Goal: Task Accomplishment & Management: Manage account settings

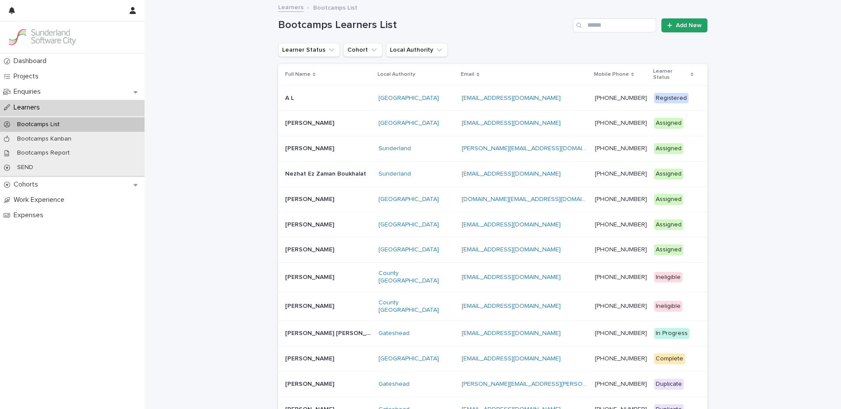
click at [623, 118] on p "Assigned" at bounding box center [673, 123] width 39 height 11
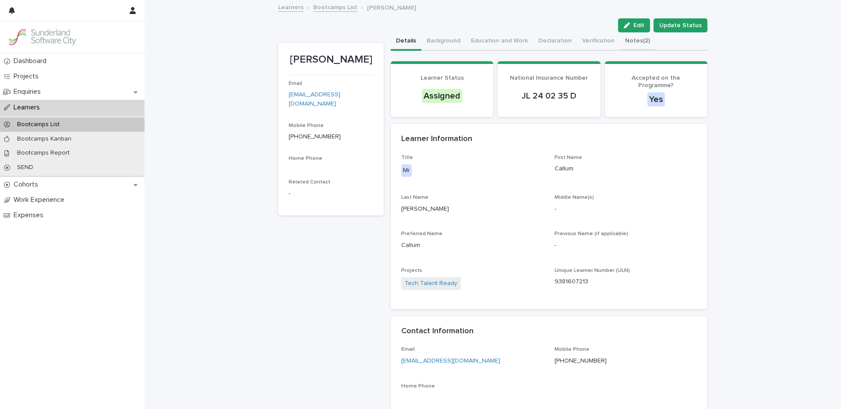
click at [623, 45] on button "Notes (2)" at bounding box center [637, 41] width 35 height 18
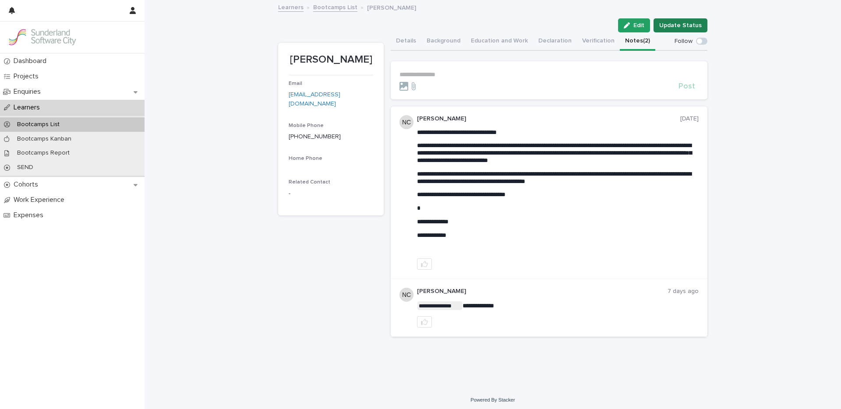
click at [623, 30] on button "Update Status" at bounding box center [680, 25] width 54 height 14
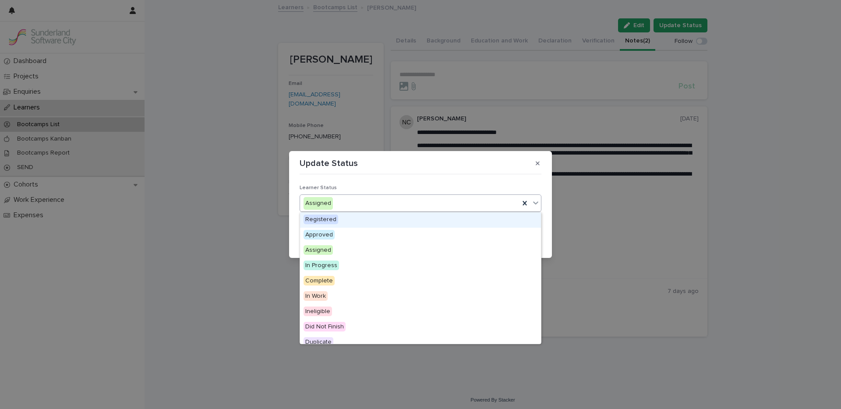
click at [411, 133] on div "Assigned" at bounding box center [409, 203] width 219 height 14
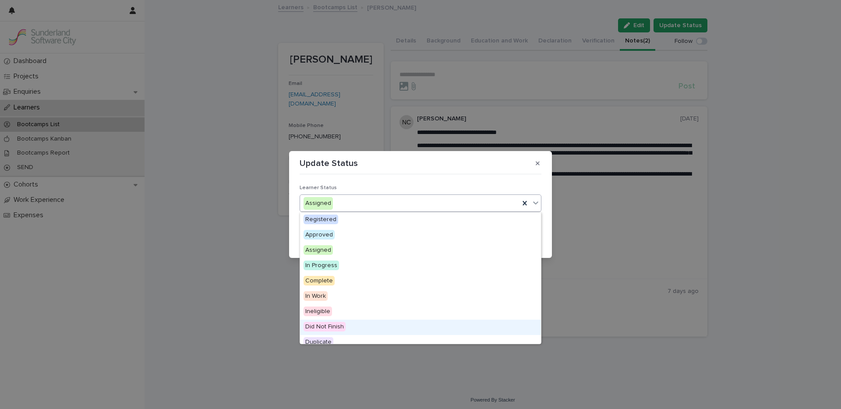
click at [311, 133] on span "Did Not Finish" at bounding box center [325, 327] width 42 height 10
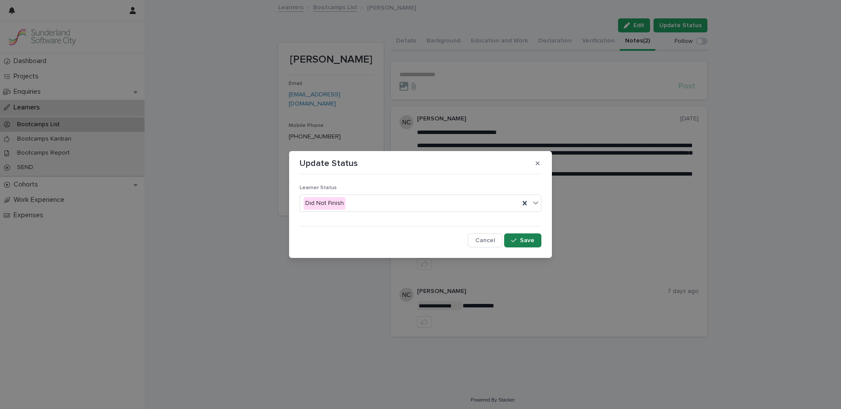
click at [534, 133] on button "Save" at bounding box center [522, 240] width 37 height 14
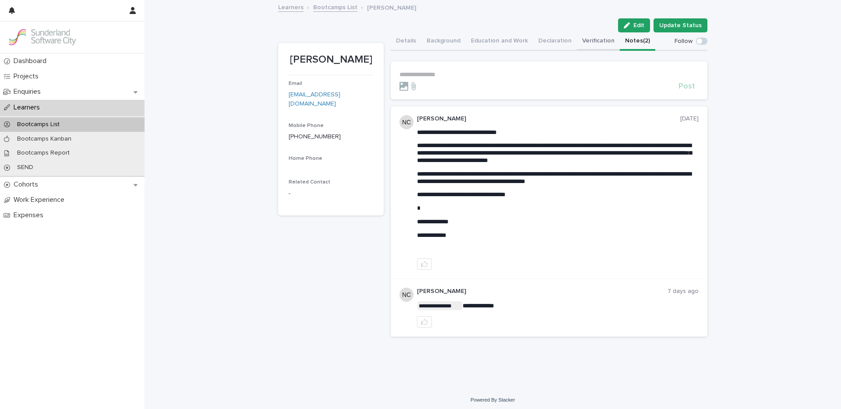
click at [588, 42] on button "Verification" at bounding box center [598, 41] width 43 height 18
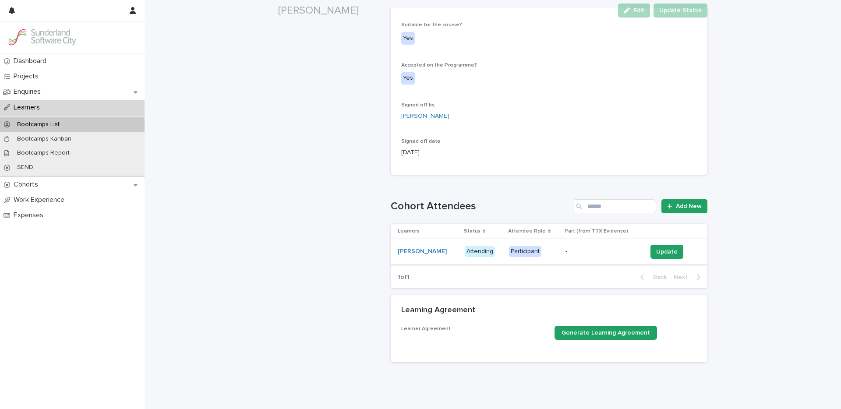
scroll to position [286, 0]
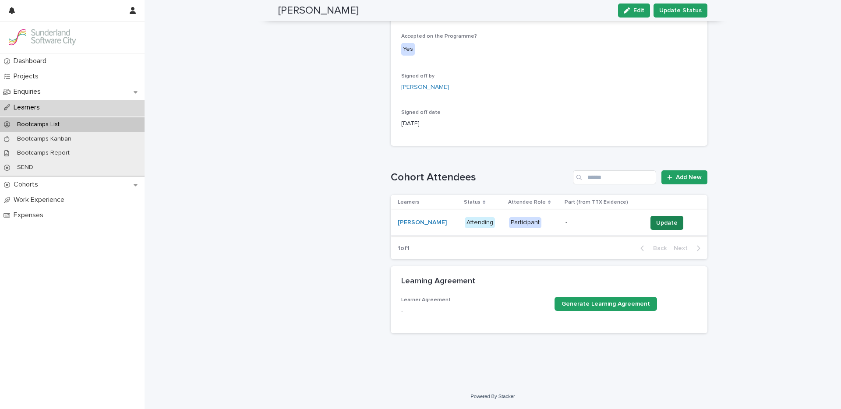
click at [623, 133] on span "Update" at bounding box center [666, 223] width 21 height 9
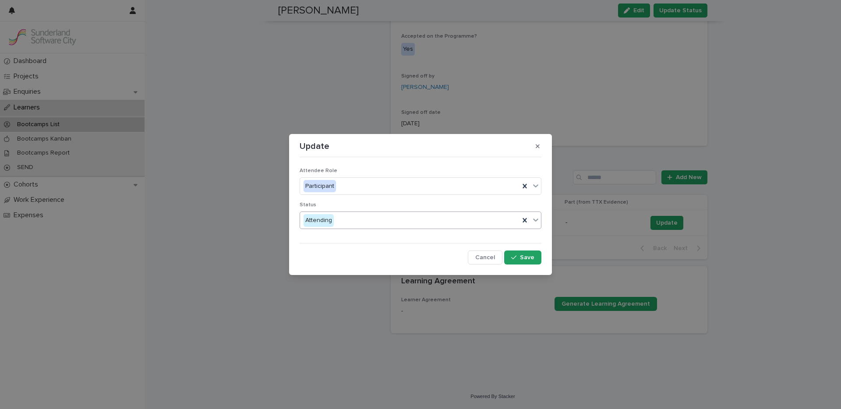
click at [376, 133] on div "Attending" at bounding box center [409, 220] width 219 height 14
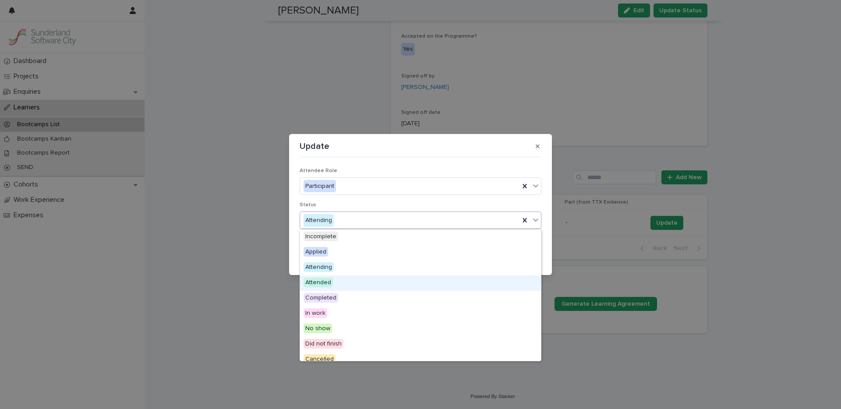
scroll to position [22, 0]
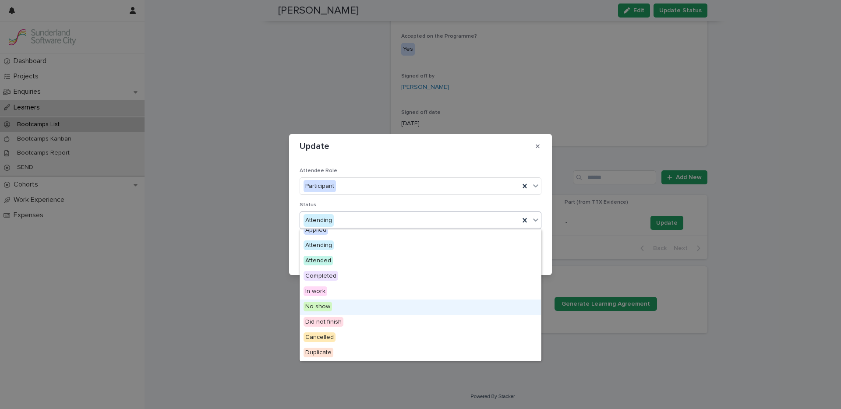
click at [321, 133] on span "No show" at bounding box center [318, 307] width 28 height 10
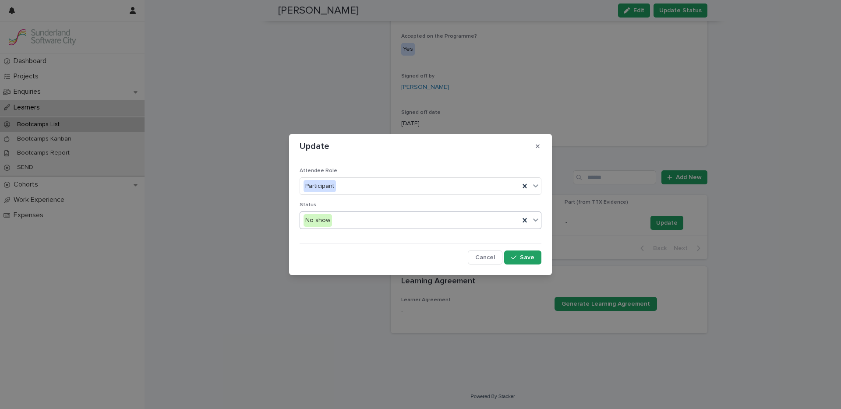
click at [374, 133] on div "No show" at bounding box center [409, 220] width 219 height 14
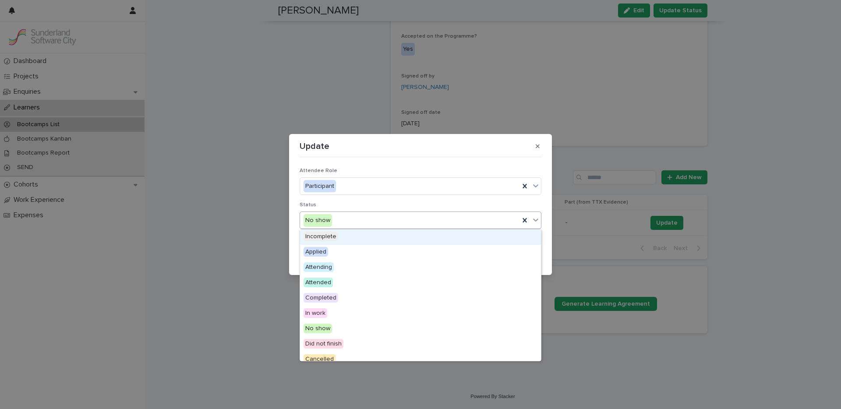
click at [336, 133] on span "Incomplete" at bounding box center [321, 237] width 35 height 10
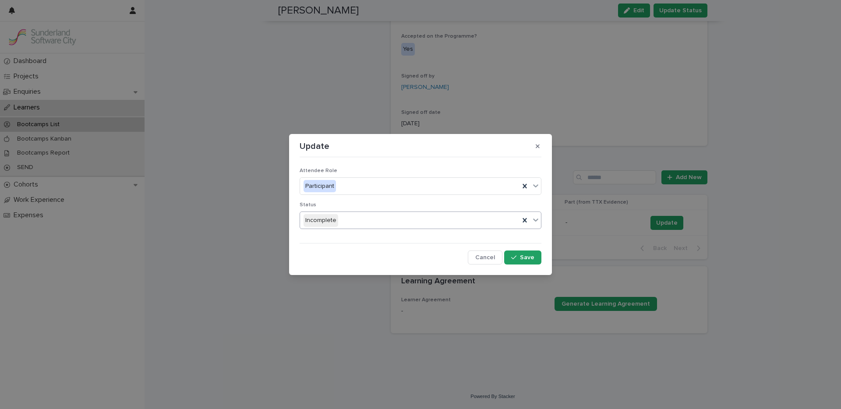
click at [346, 133] on div "Incomplete" at bounding box center [409, 220] width 219 height 14
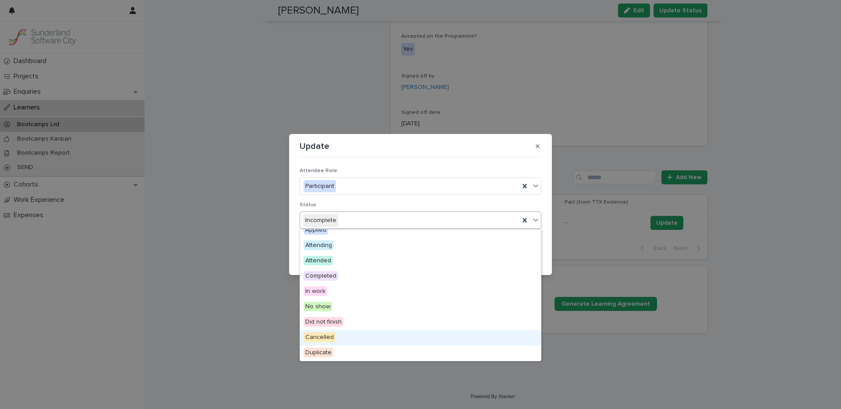
click at [328, 133] on span "Cancelled" at bounding box center [320, 337] width 32 height 10
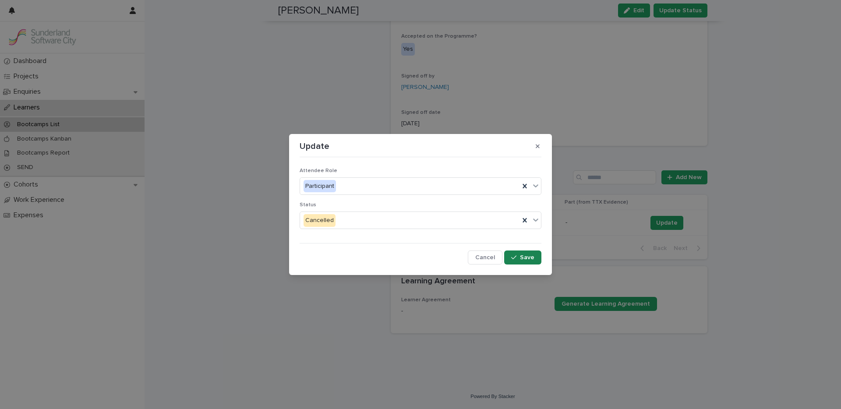
click at [527, 133] on span "Save" at bounding box center [527, 257] width 14 height 6
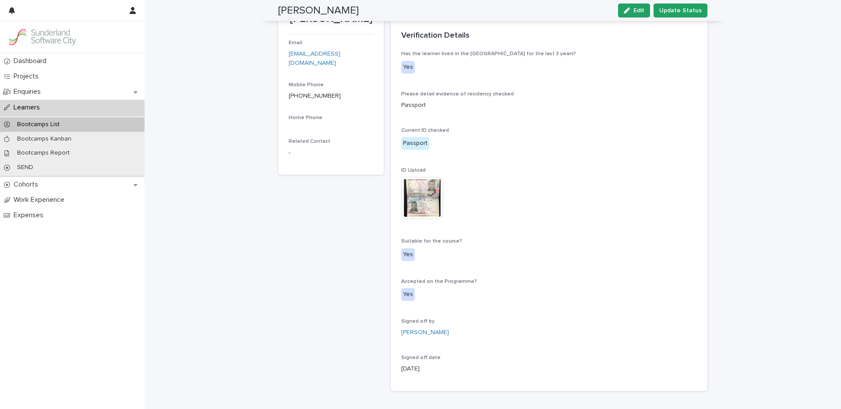
scroll to position [0, 0]
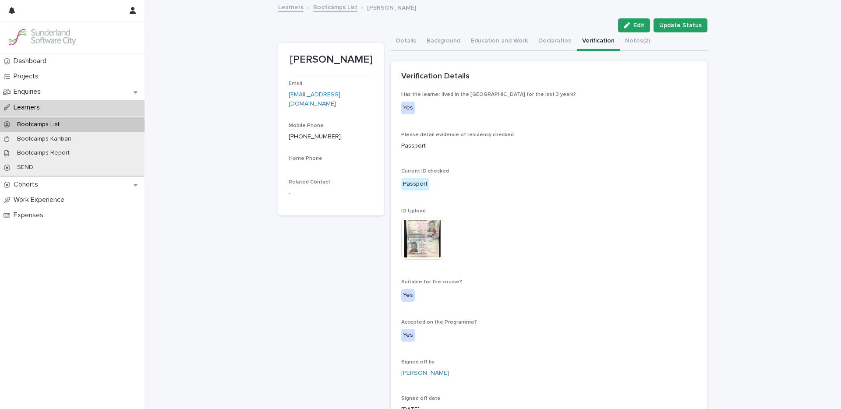
click at [330, 7] on link "Bootcamps List" at bounding box center [335, 7] width 44 height 10
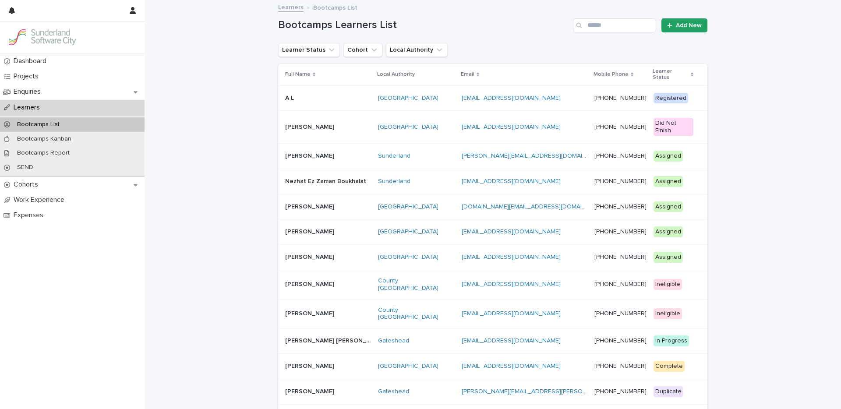
click at [623, 116] on td "Did Not Finish" at bounding box center [678, 127] width 57 height 33
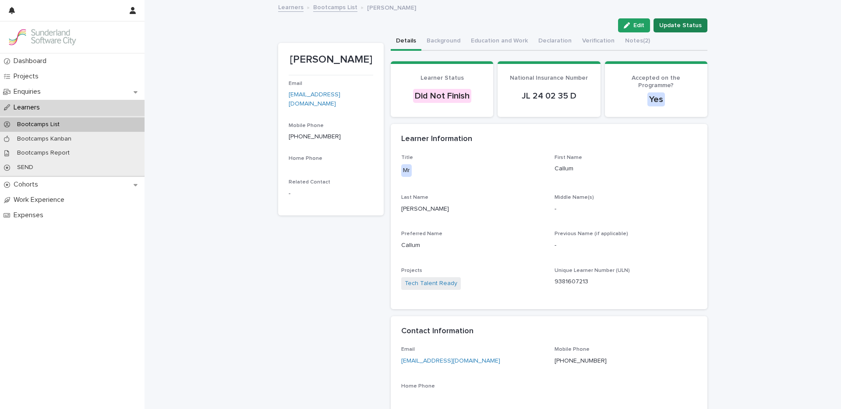
click at [623, 26] on span "Update Status" at bounding box center [680, 25] width 42 height 9
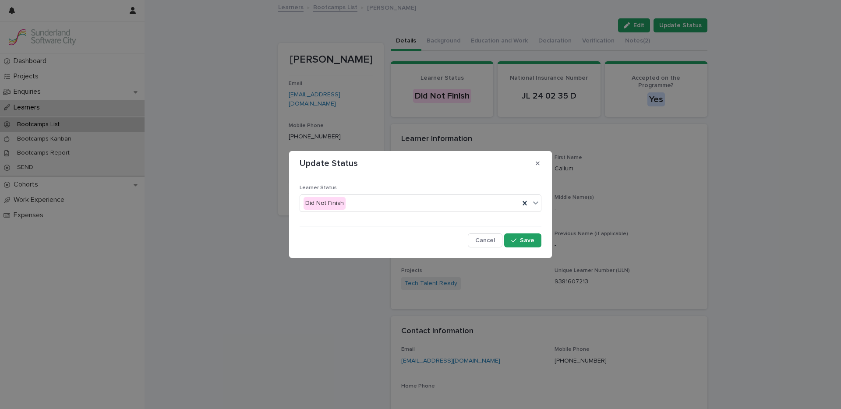
click at [437, 133] on div "Learner Status Did Not Finish" at bounding box center [421, 202] width 242 height 34
click at [442, 133] on div "Did Not Finish" at bounding box center [409, 203] width 219 height 14
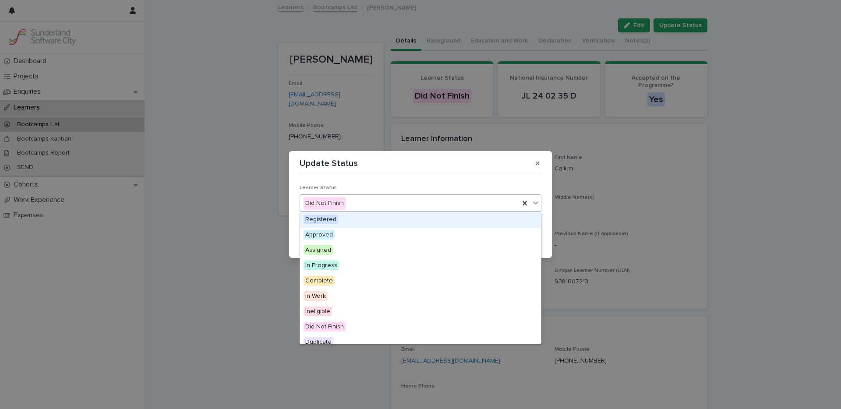
click at [325, 133] on span "Registered" at bounding box center [321, 220] width 35 height 10
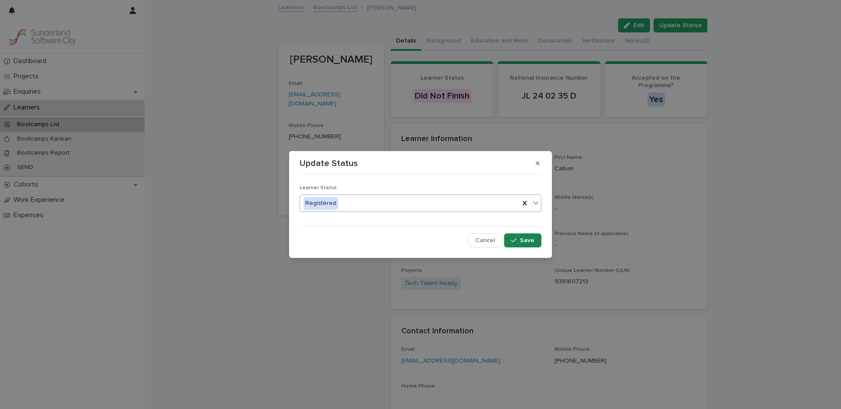
click at [533, 133] on span "Save" at bounding box center [527, 240] width 14 height 6
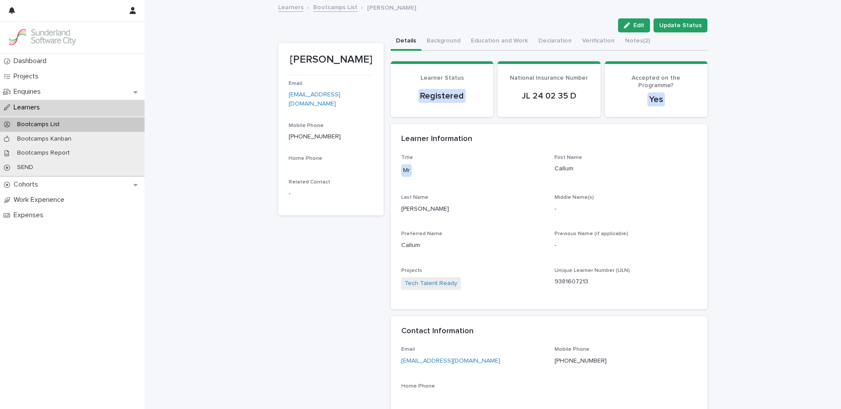
click at [320, 4] on link "Bootcamps List" at bounding box center [335, 7] width 44 height 10
